Goal: Task Accomplishment & Management: Use online tool/utility

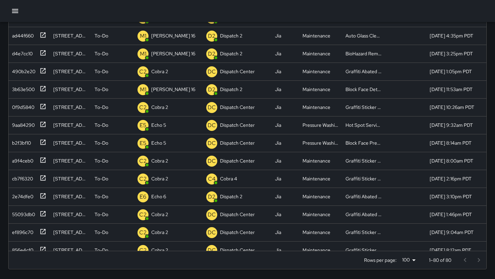
scroll to position [78, 0]
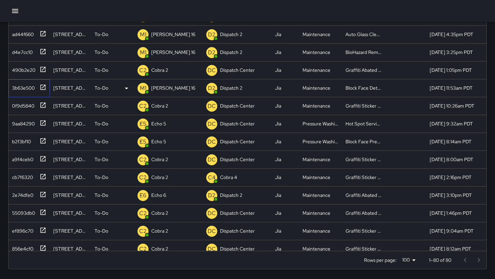
click at [41, 91] on div at bounding box center [42, 86] width 10 height 11
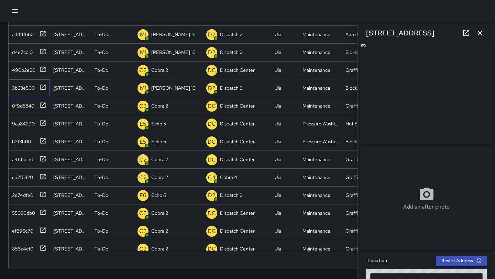
scroll to position [0, 0]
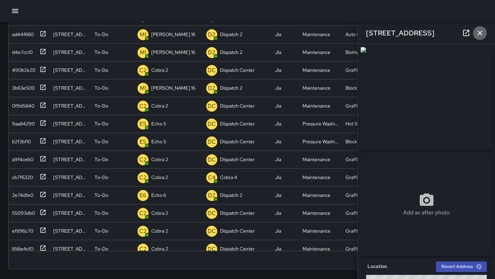
click at [484, 28] on button "button" at bounding box center [480, 33] width 14 height 14
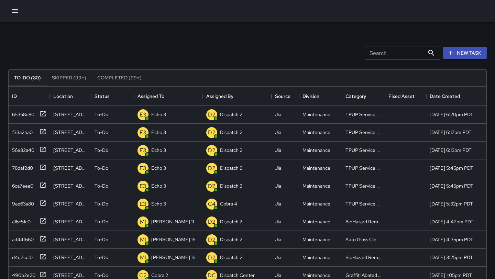
click at [199, 43] on div "Search Search New Task" at bounding box center [247, 53] width 481 height 36
click at [199, 44] on div "Search Search New Task" at bounding box center [247, 53] width 481 height 36
click at [176, 107] on div "D2 Dispatch 2" at bounding box center [168, 115] width 69 height 18
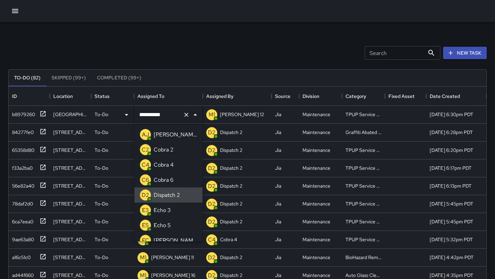
click at [192, 113] on icon "Close" at bounding box center [195, 115] width 8 height 8
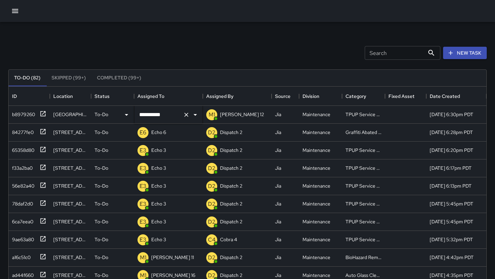
click at [185, 115] on icon "Clear" at bounding box center [186, 114] width 7 height 7
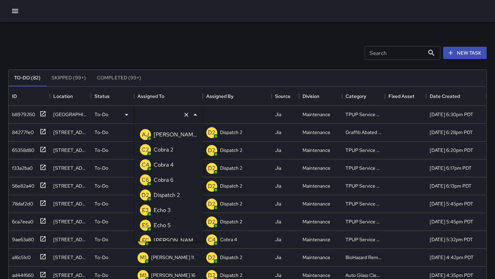
click at [164, 116] on input "text" at bounding box center [158, 114] width 43 height 13
click at [164, 208] on p "Echo 3" at bounding box center [162, 210] width 17 height 8
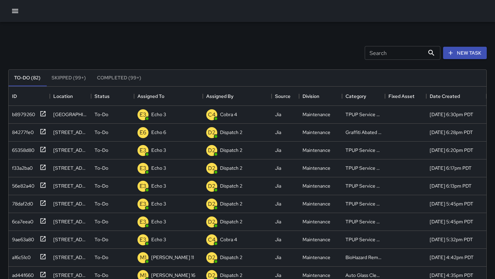
click at [175, 53] on div "Search Search New Task" at bounding box center [247, 53] width 481 height 36
